Goal: Find specific page/section: Find specific page/section

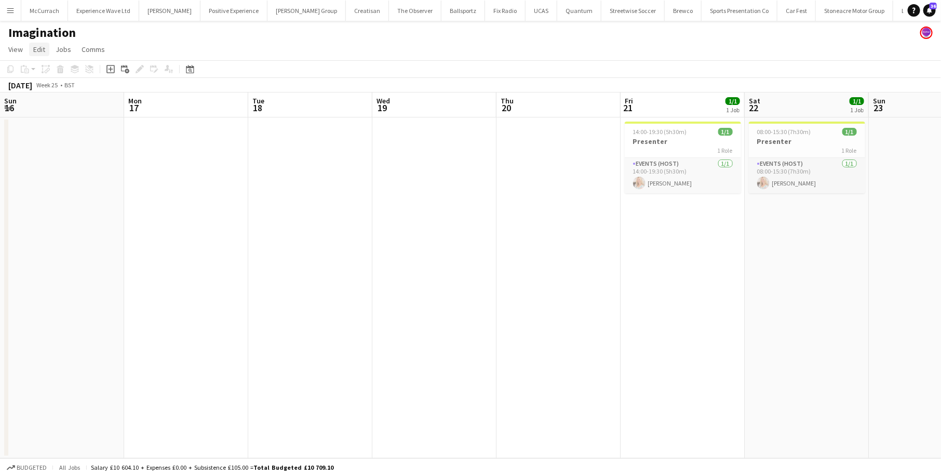
scroll to position [0, 437]
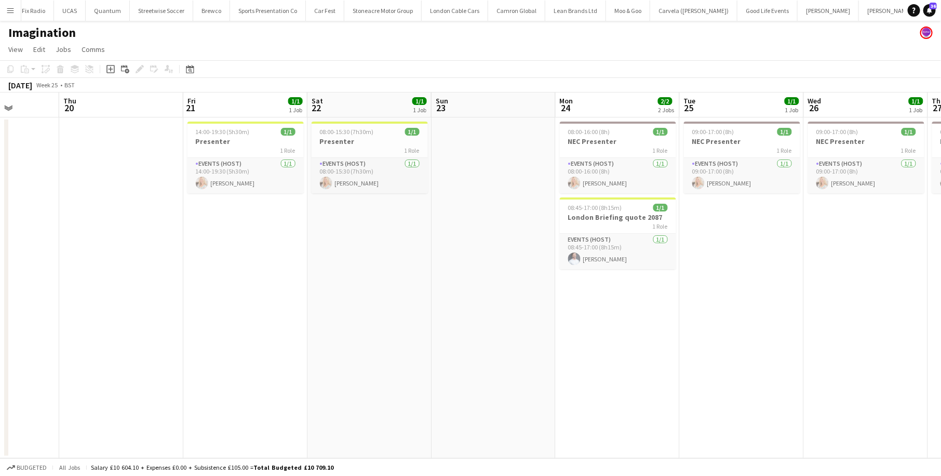
click at [12, 5] on button "Menu" at bounding box center [10, 10] width 21 height 21
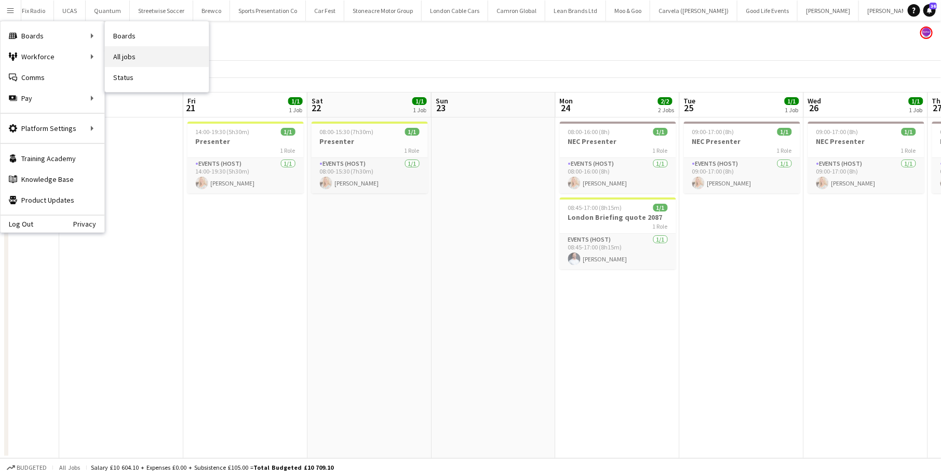
click at [125, 52] on link "All jobs" at bounding box center [157, 56] width 104 height 21
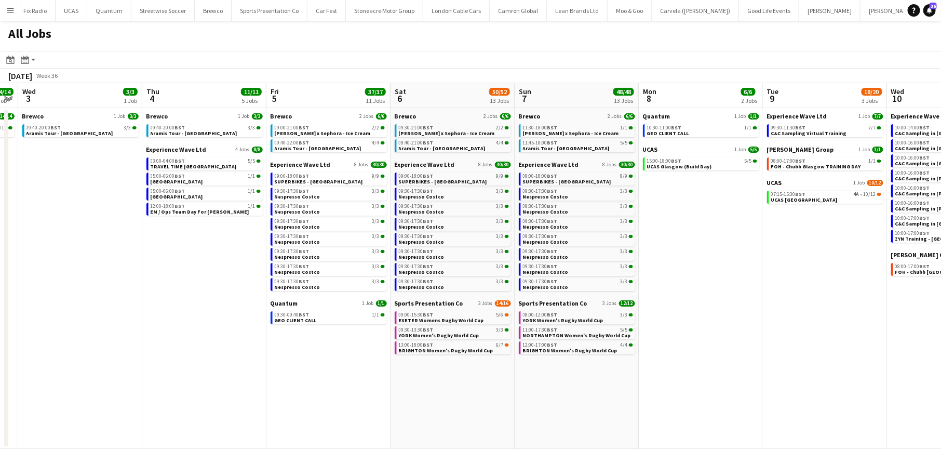
scroll to position [0, 232]
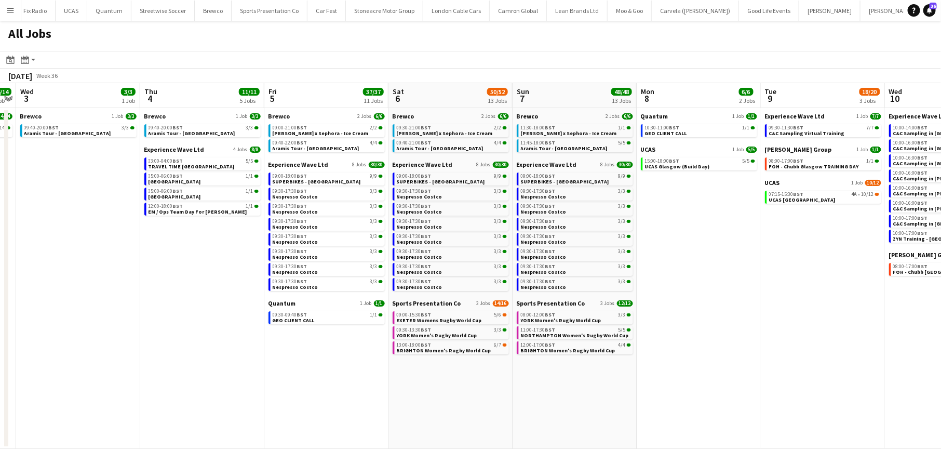
click at [536, 201] on app-calendar-brief-board "Experience Wave Ltd 8 Jobs 30/30 09:00-18:00 BST 9/9 SUPERBIKES - [GEOGRAPHIC_D…" at bounding box center [575, 226] width 116 height 130
click at [540, 194] on span "Nespresso Costco" at bounding box center [544, 196] width 46 height 7
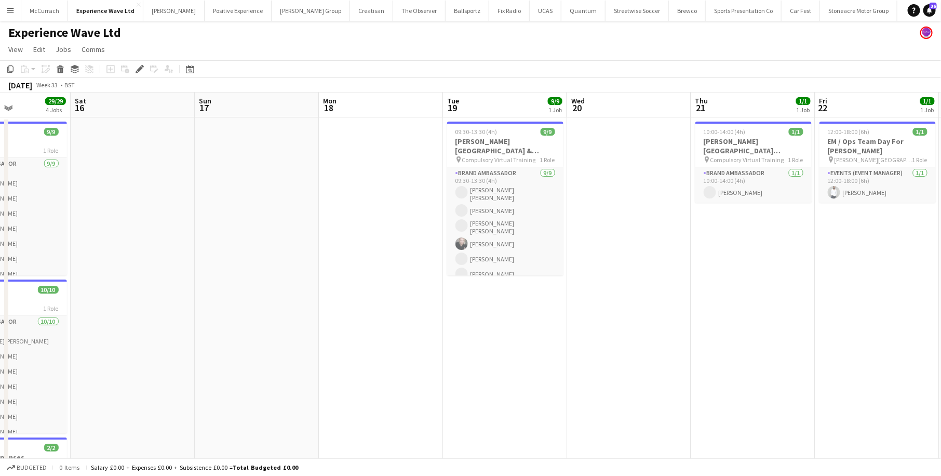
scroll to position [0, 216]
